Goal: Check status: Check status

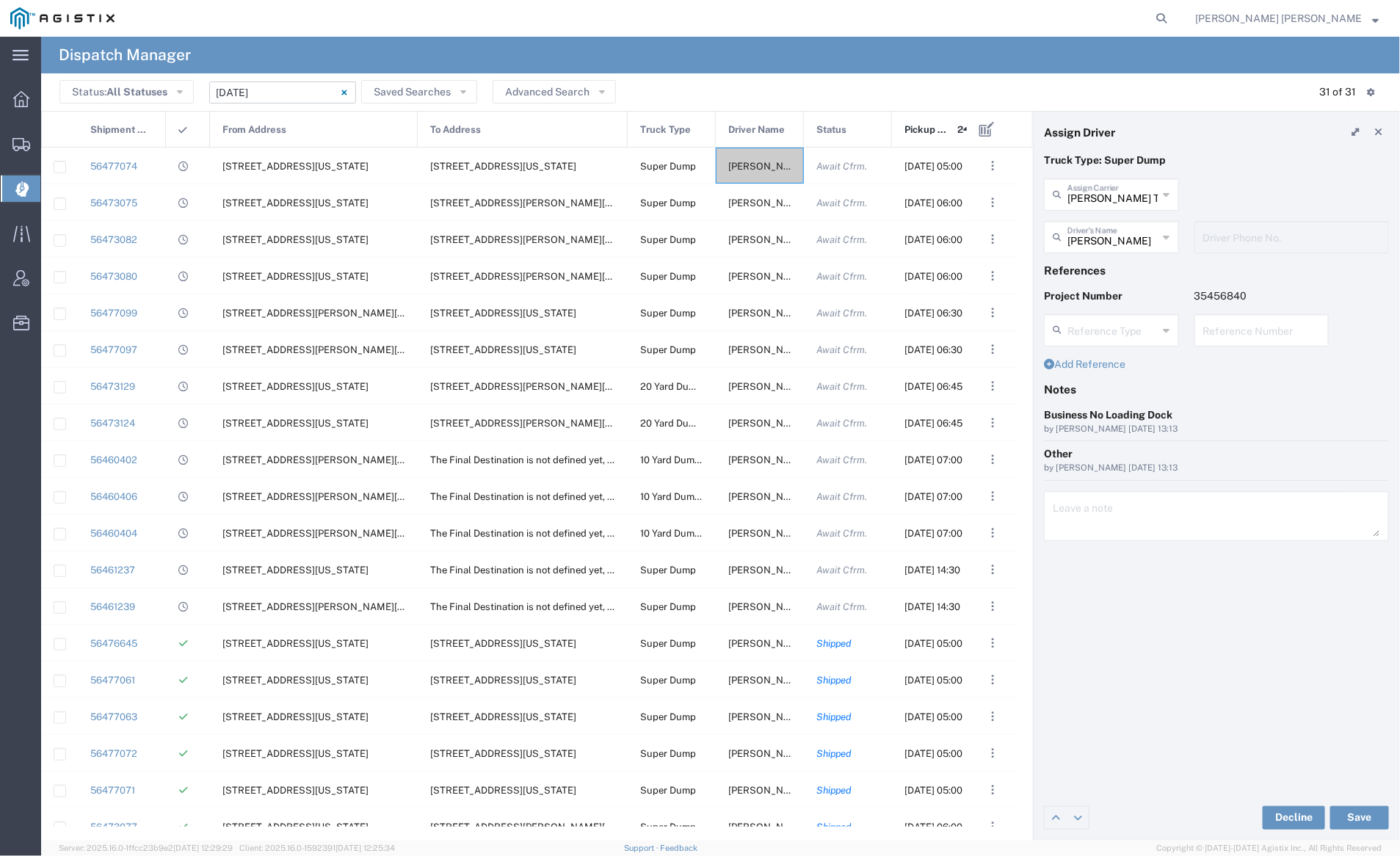
click at [288, 89] on input "[DATE] - [DATE]" at bounding box center [282, 93] width 147 height 22
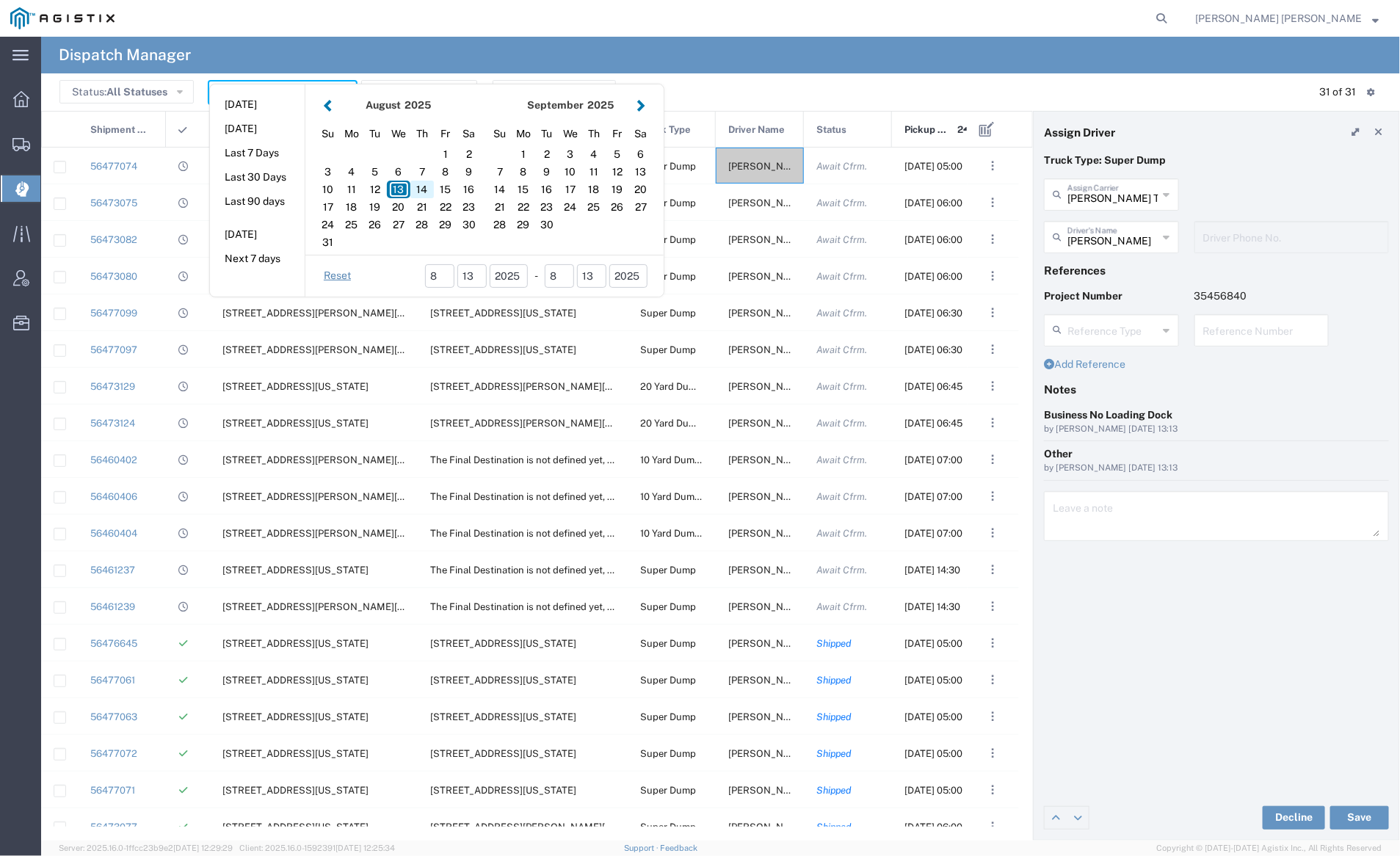
click at [427, 190] on div "14" at bounding box center [422, 190] width 24 height 18
type input "[DATE]"
type input "[DATE] - [DATE]"
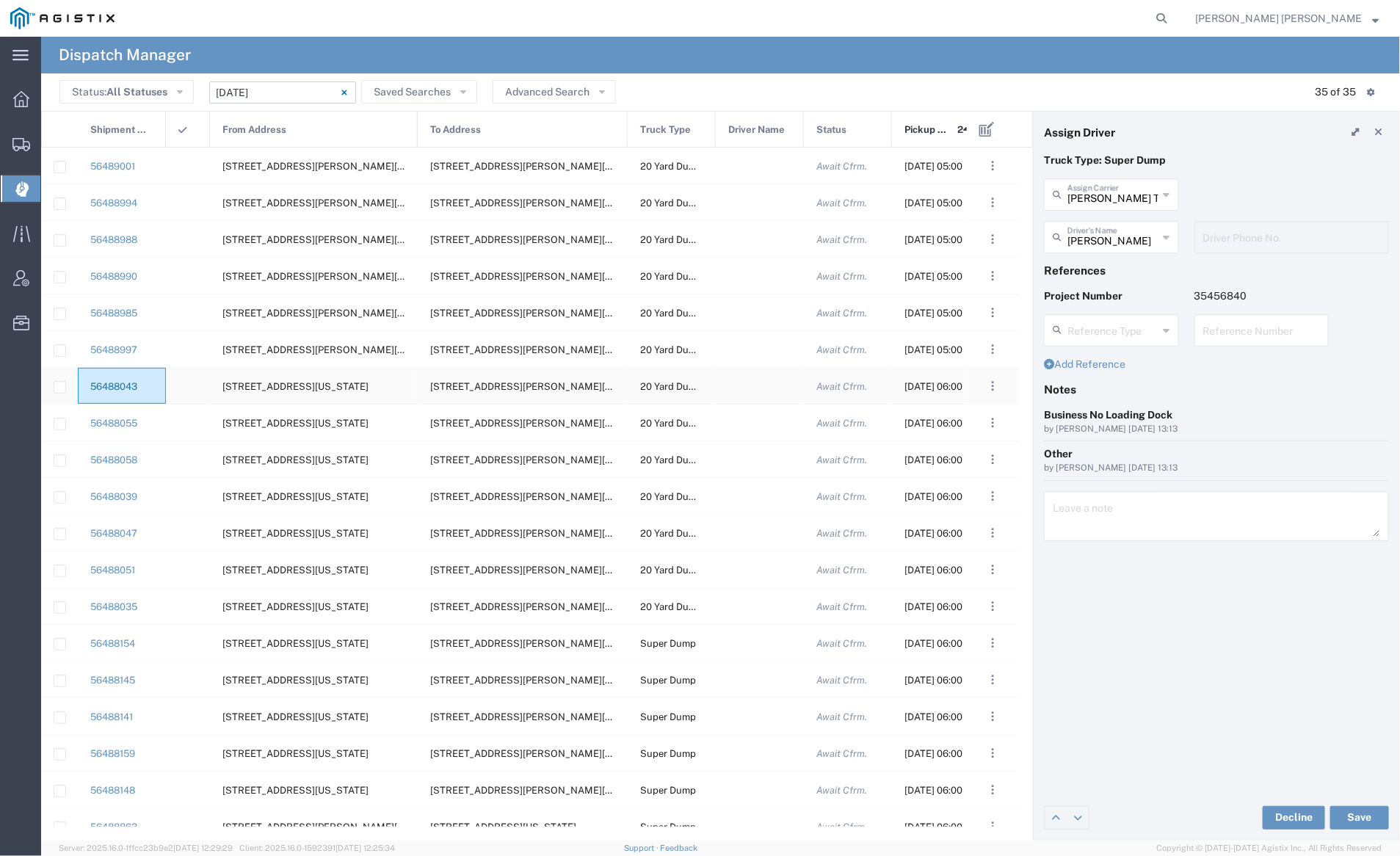
click at [119, 386] on link "56488043" at bounding box center [113, 386] width 47 height 11
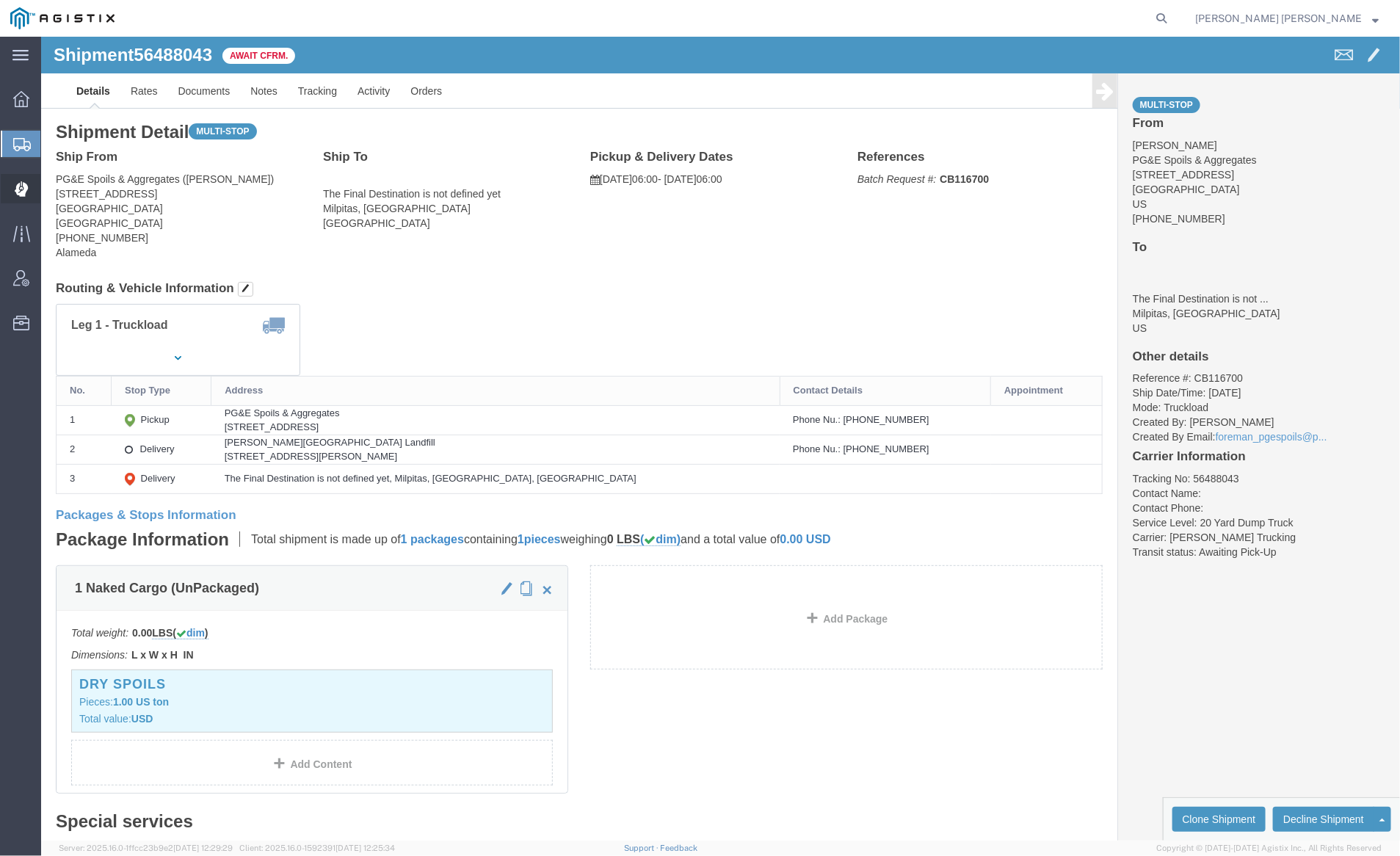
click at [51, 182] on span "Dispatch Manager" at bounding box center [45, 188] width 10 height 29
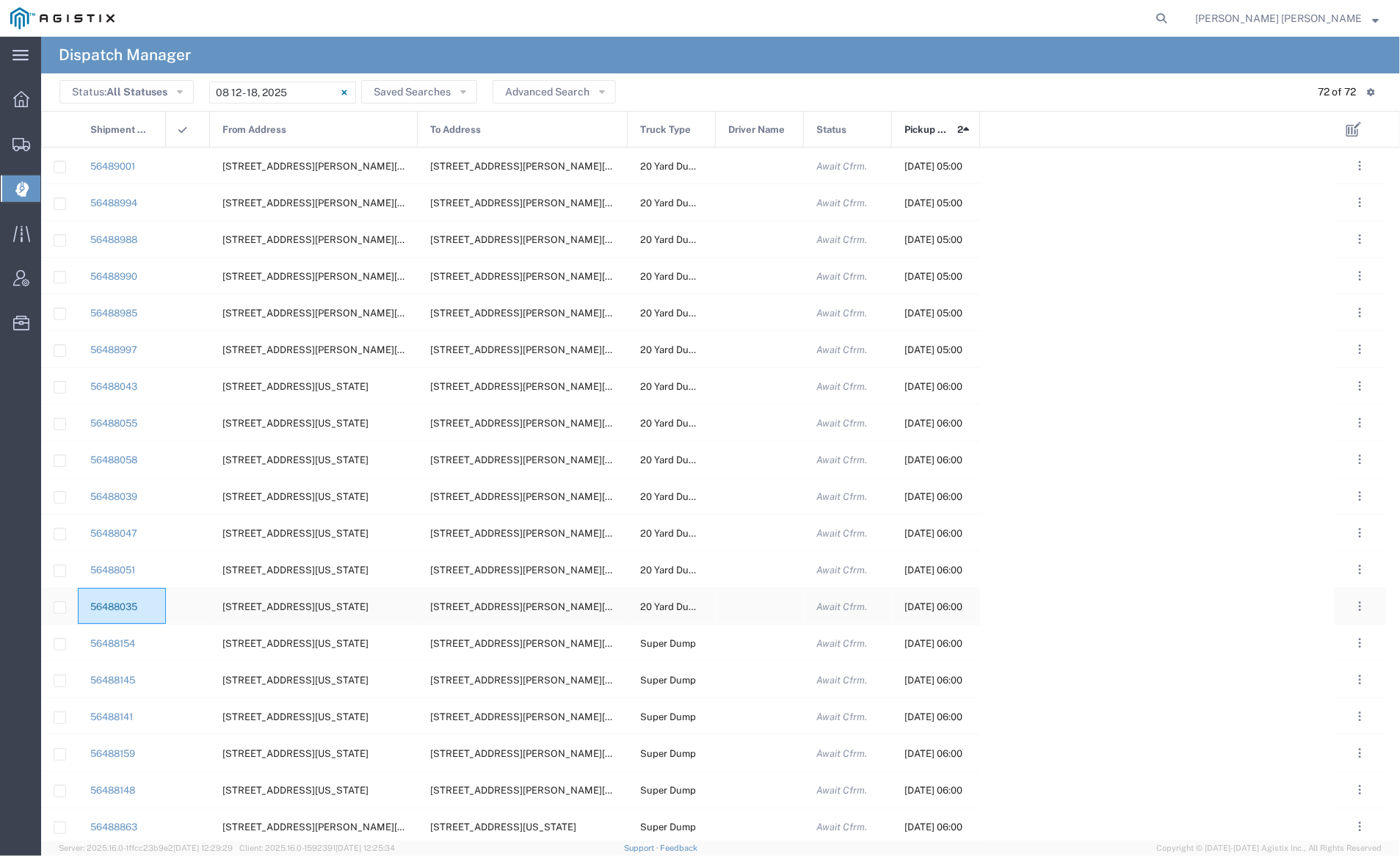
click at [107, 605] on link "56488035" at bounding box center [113, 606] width 47 height 11
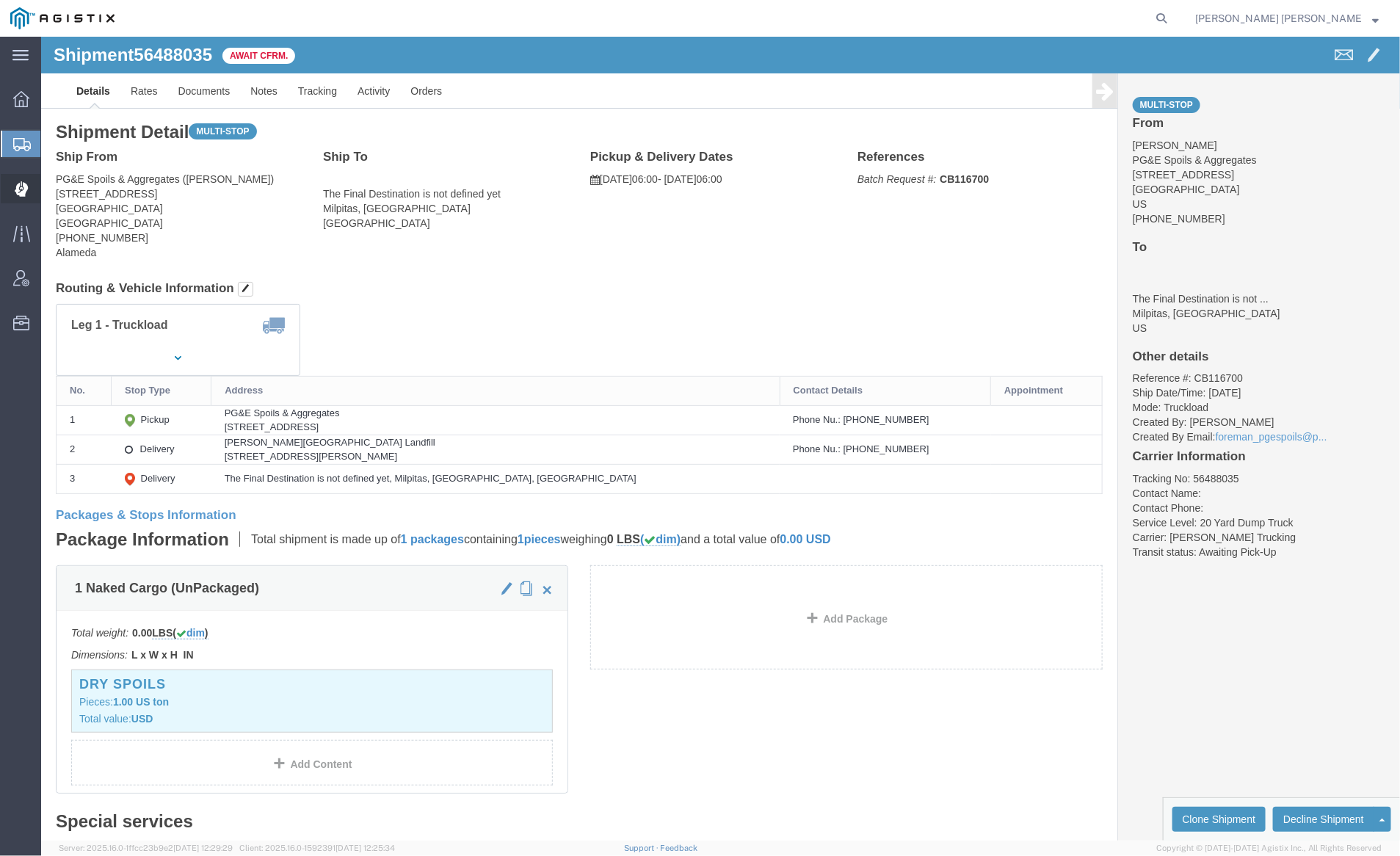
click at [51, 190] on span "Dispatch Manager" at bounding box center [45, 188] width 10 height 29
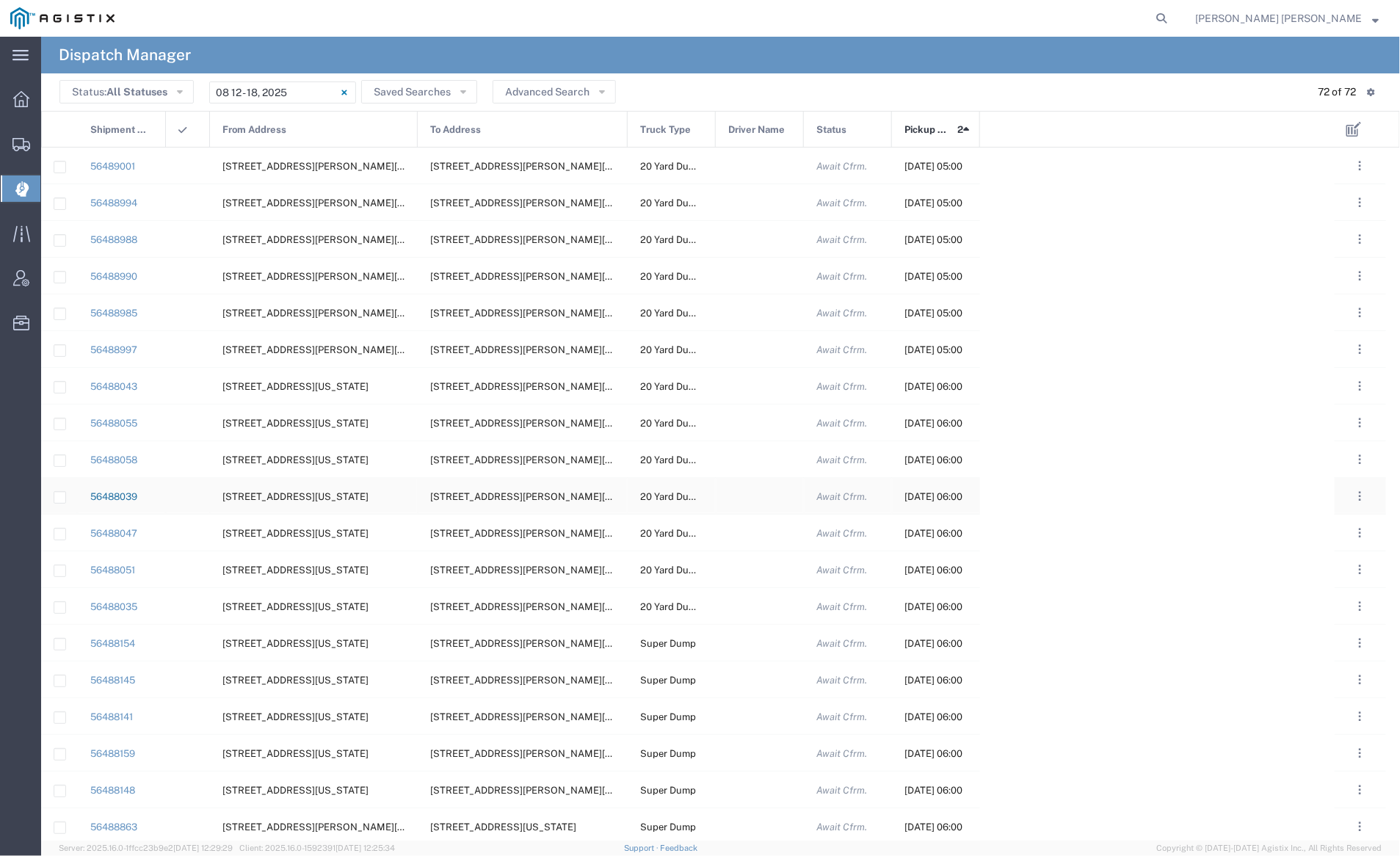
click at [111, 491] on link "56488039" at bounding box center [113, 496] width 47 height 11
